Goal: Task Accomplishment & Management: Use online tool/utility

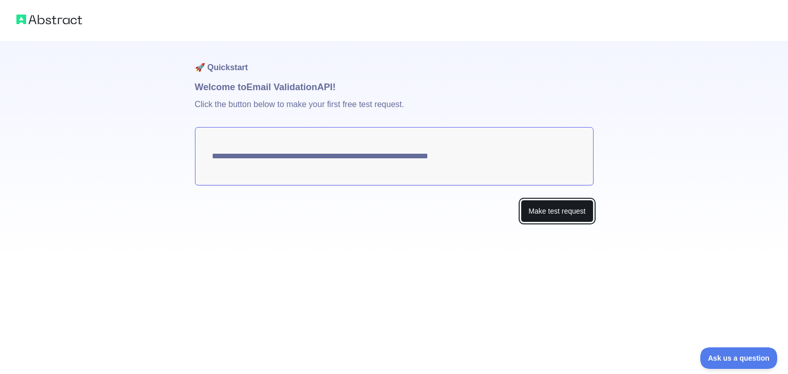
click at [556, 213] on button "Make test request" at bounding box center [556, 211] width 72 height 23
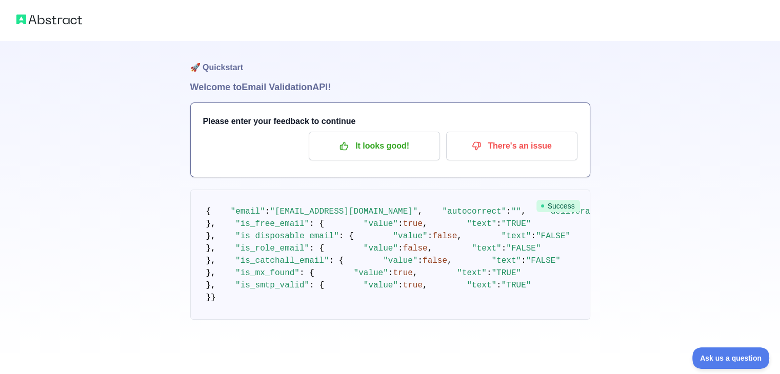
click at [48, 25] on img at bounding box center [49, 19] width 66 height 14
drag, startPoint x: 45, startPoint y: 23, endPoint x: 39, endPoint y: 18, distance: 8.0
click at [45, 23] on img at bounding box center [49, 19] width 66 height 14
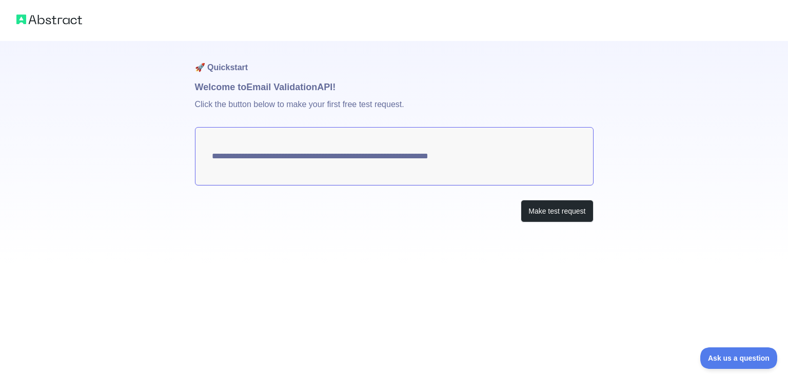
drag, startPoint x: 363, startPoint y: 156, endPoint x: 305, endPoint y: 156, distance: 57.9
click at [305, 156] on textarea "**********" at bounding box center [394, 156] width 398 height 58
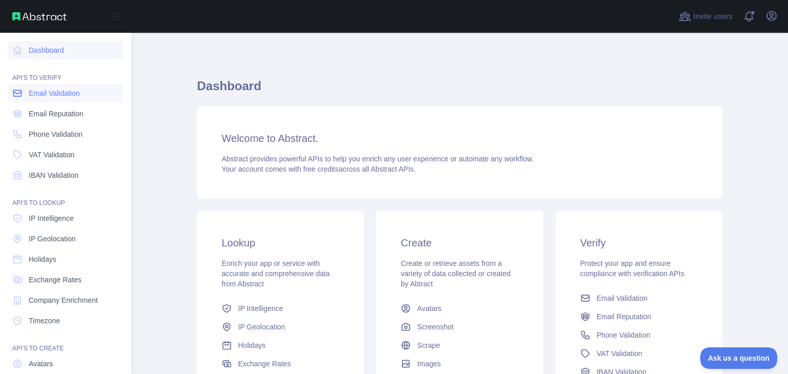
click at [70, 93] on span "Email Validation" at bounding box center [54, 93] width 51 height 10
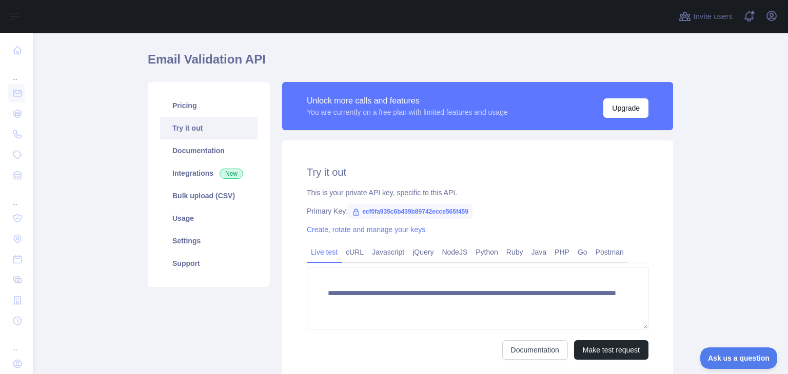
scroll to position [51, 0]
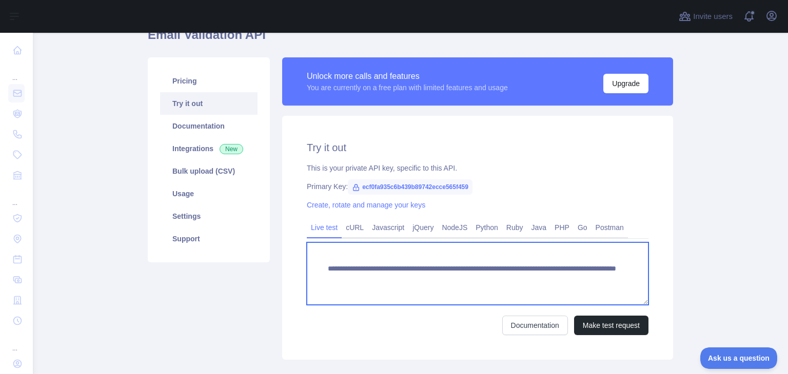
click at [416, 280] on textarea "**********" at bounding box center [477, 274] width 341 height 63
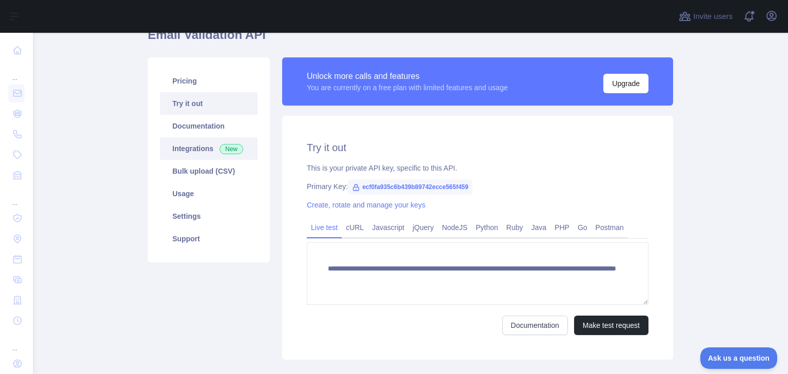
click at [191, 146] on link "Integrations New" at bounding box center [208, 148] width 97 height 23
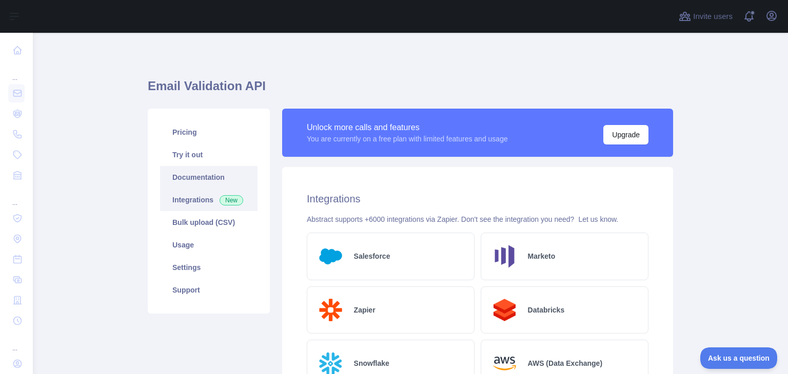
click at [202, 180] on link "Documentation" at bounding box center [208, 177] width 97 height 23
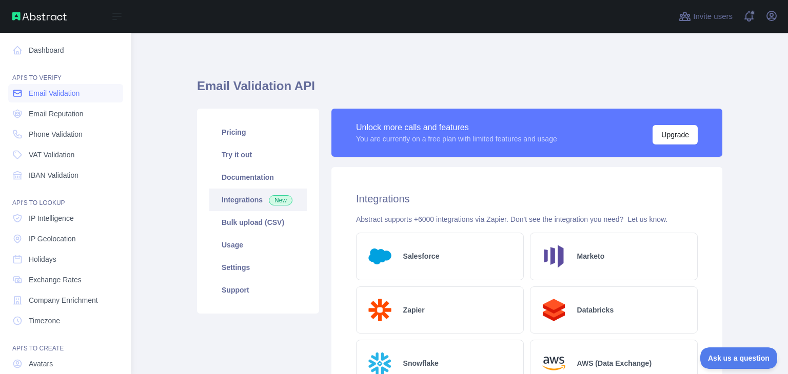
click at [68, 92] on span "Email Validation" at bounding box center [54, 93] width 51 height 10
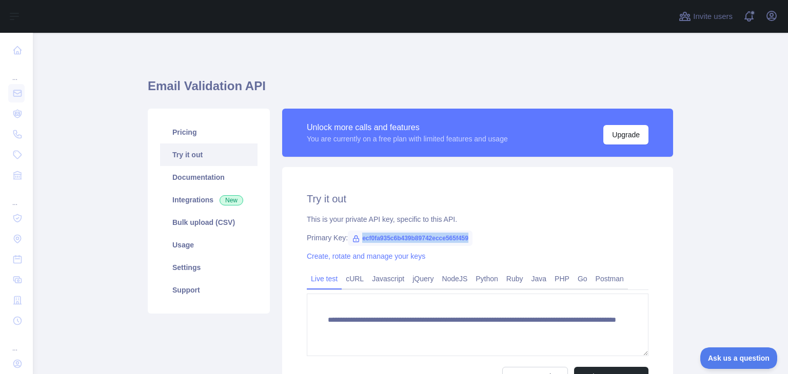
drag, startPoint x: 353, startPoint y: 238, endPoint x: 461, endPoint y: 240, distance: 108.2
click at [461, 240] on span "ecf0fa935c6b439b89742ecce565f459" at bounding box center [410, 238] width 125 height 15
copy span "ecf0fa935c6b439b89742ecce565f459"
